Goal: Purchase product/service

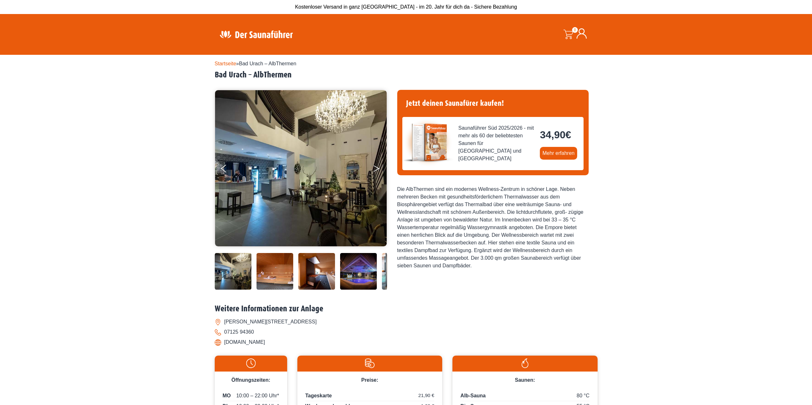
click at [380, 168] on button "Next" at bounding box center [381, 170] width 16 height 16
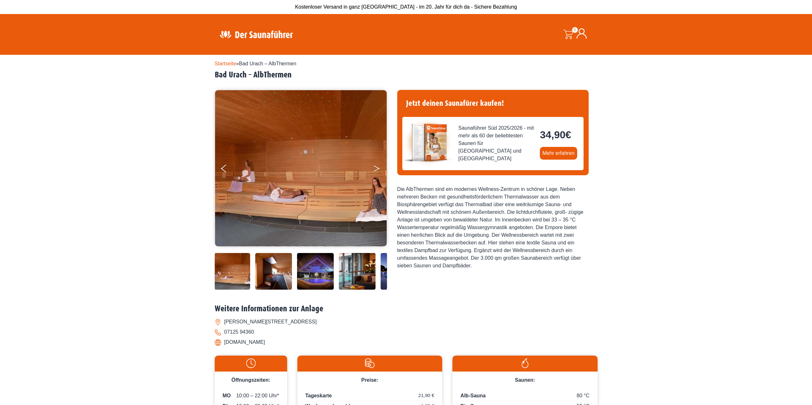
click at [377, 167] on icon "Next" at bounding box center [376, 167] width 6 height 4
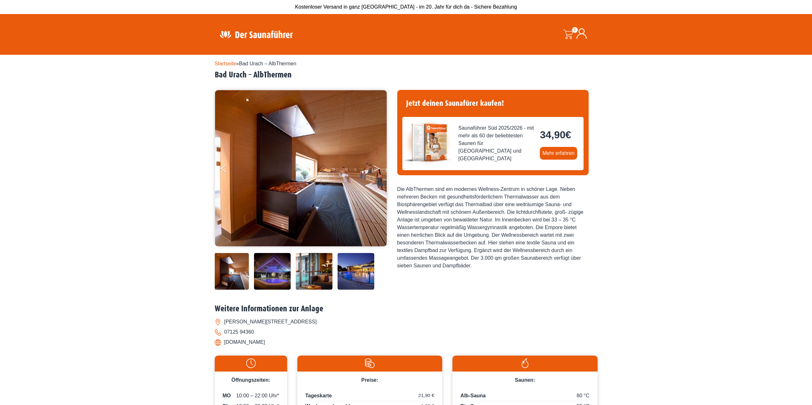
click at [376, 168] on button "Next" at bounding box center [381, 170] width 16 height 16
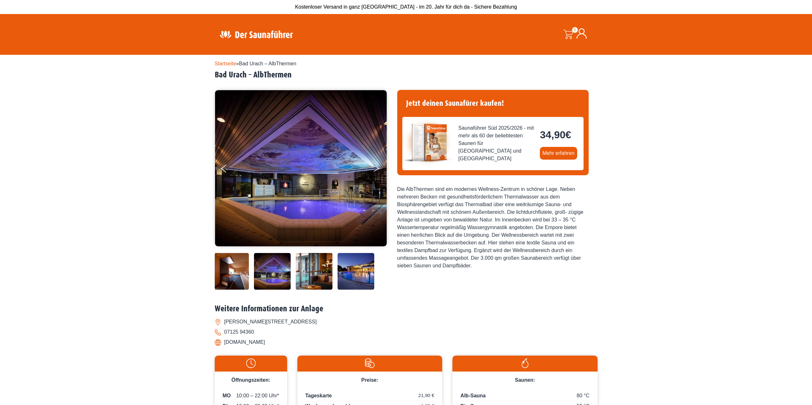
click at [376, 168] on button "Next" at bounding box center [381, 170] width 16 height 16
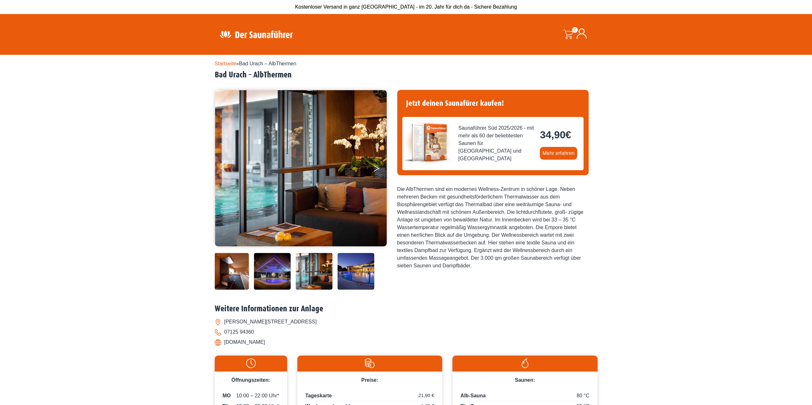
click at [376, 168] on button "Next" at bounding box center [381, 170] width 16 height 16
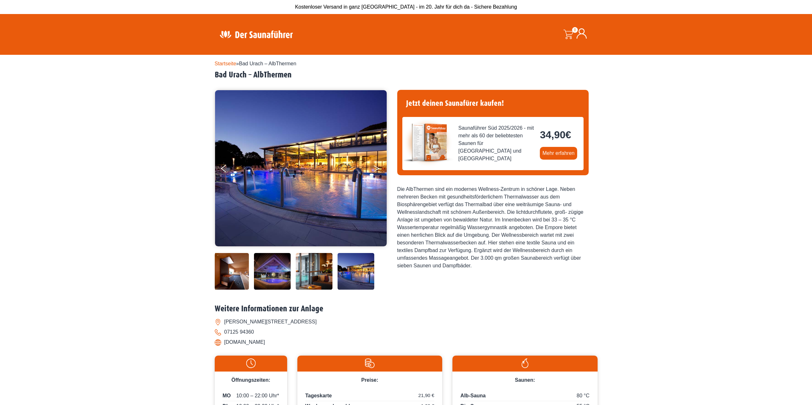
click at [376, 168] on button "Next" at bounding box center [381, 170] width 16 height 16
click at [375, 169] on button "Next" at bounding box center [381, 170] width 16 height 16
click at [228, 63] on link "Startseite" at bounding box center [226, 63] width 22 height 5
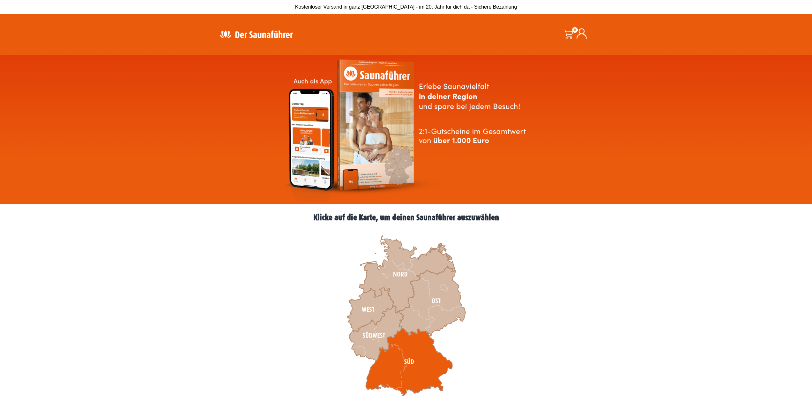
click at [392, 354] on icon at bounding box center [408, 362] width 87 height 68
